Goal: Task Accomplishment & Management: Manage account settings

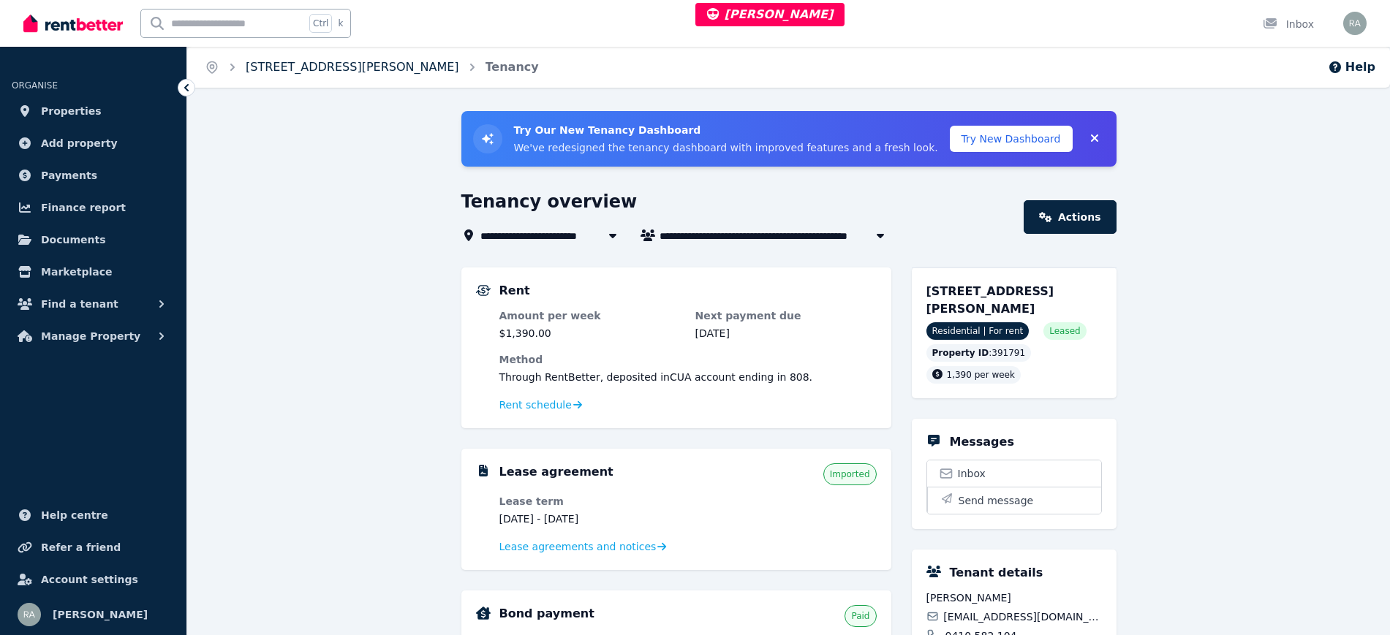
click at [320, 67] on link "[STREET_ADDRESS][PERSON_NAME]" at bounding box center [352, 67] width 213 height 14
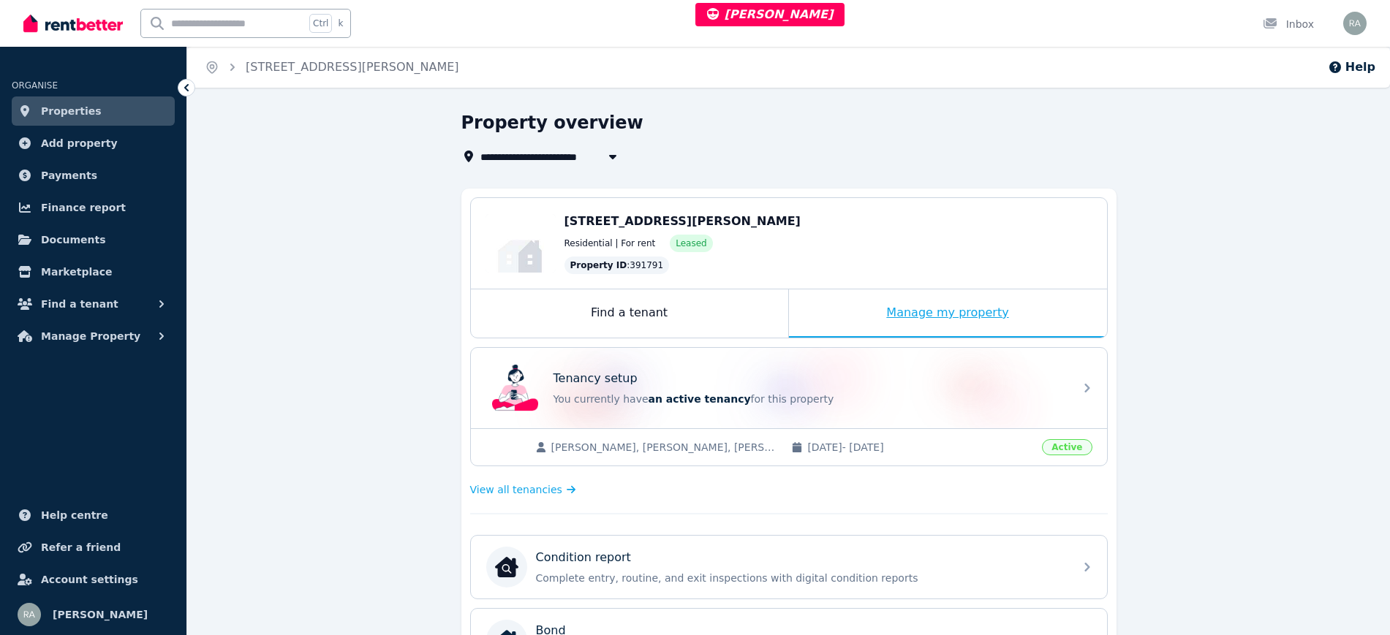
click at [852, 310] on div "Manage my property" at bounding box center [948, 313] width 318 height 48
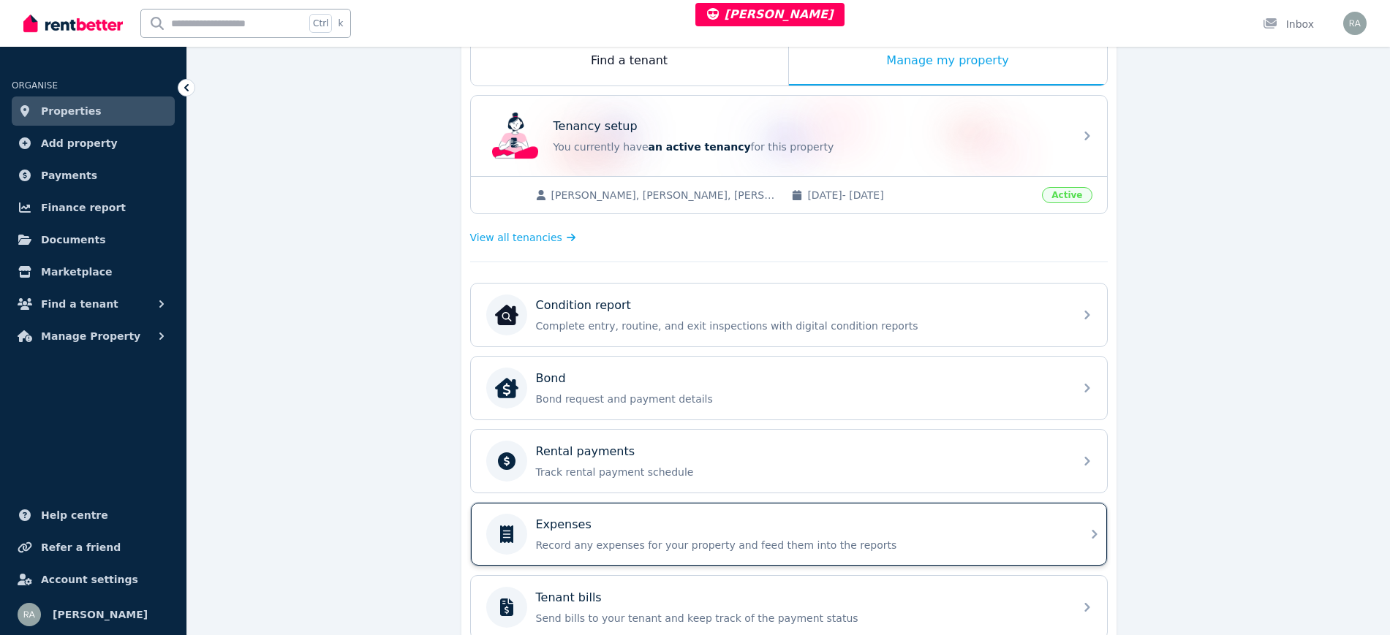
scroll to position [467, 0]
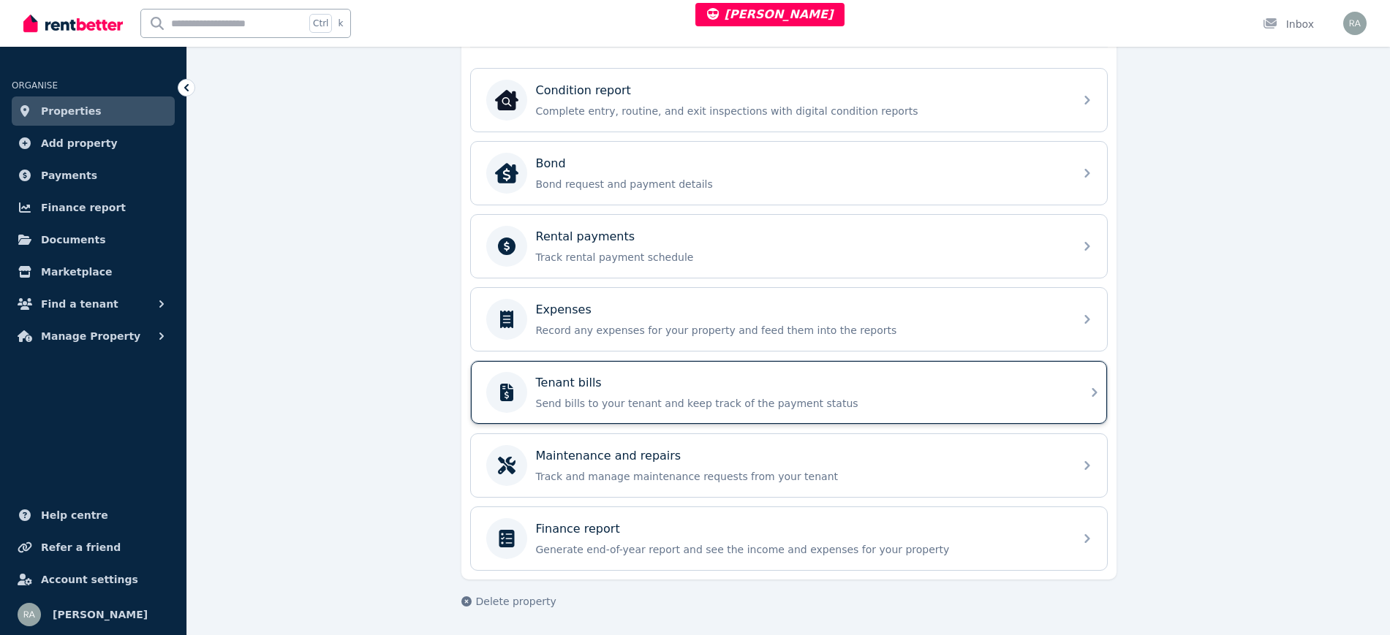
click at [588, 387] on p "Tenant bills" at bounding box center [569, 383] width 66 height 18
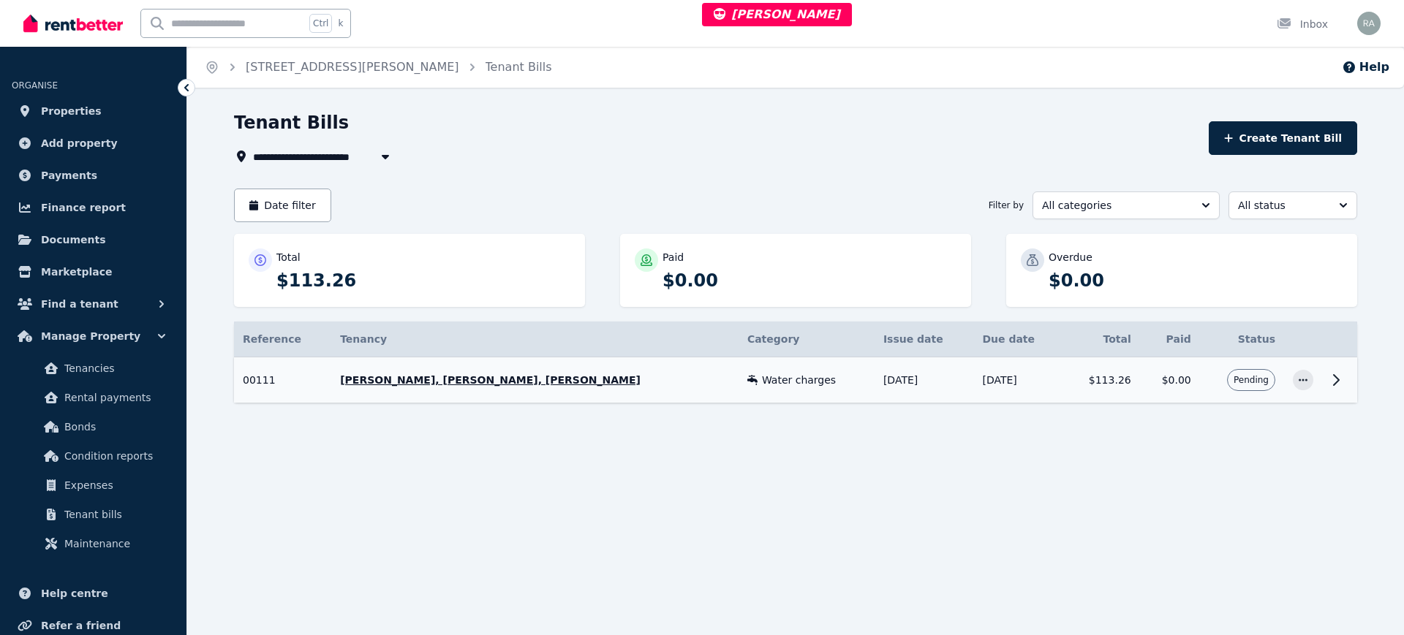
click at [1327, 382] on icon at bounding box center [1336, 380] width 18 height 18
